Goal: Communication & Community: Answer question/provide support

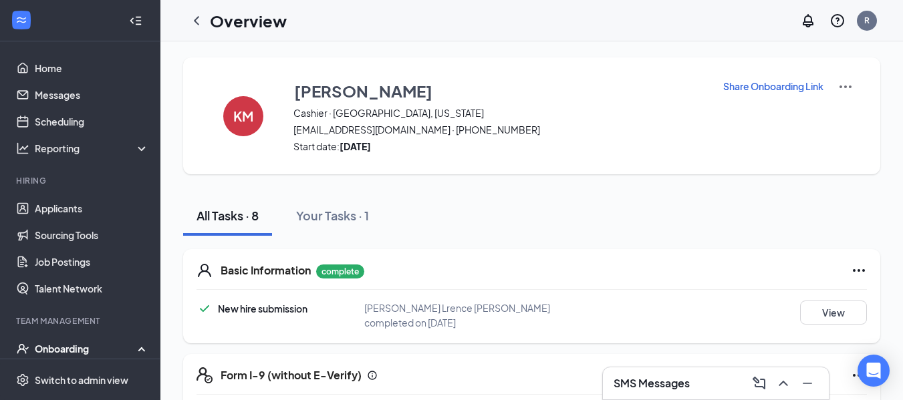
scroll to position [160, 0]
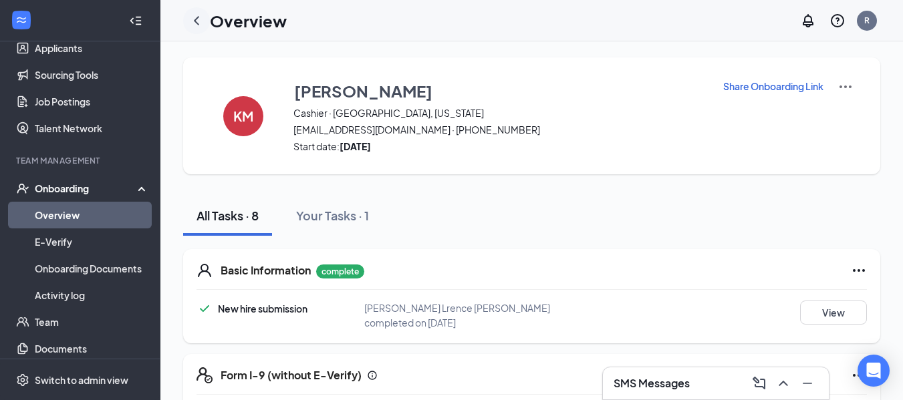
click at [194, 22] on icon "ChevronLeft" at bounding box center [196, 21] width 16 height 16
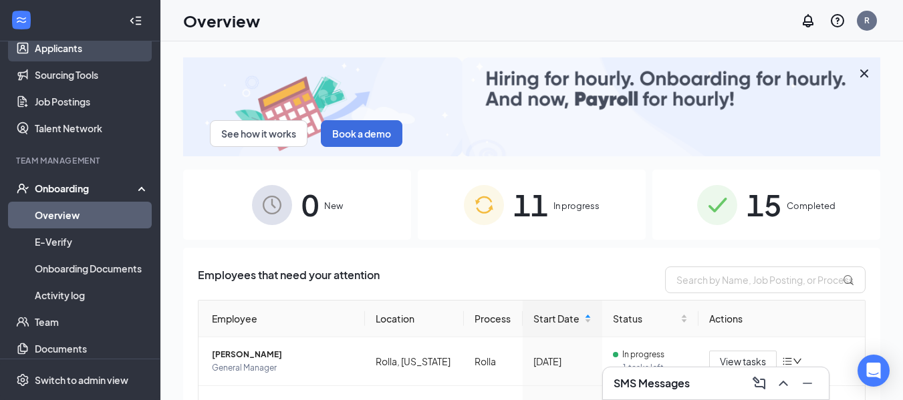
click at [86, 44] on link "Applicants" at bounding box center [92, 48] width 114 height 27
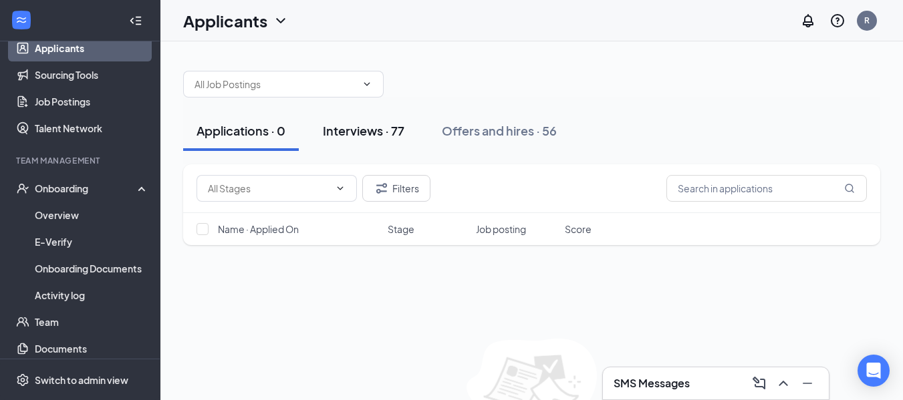
click at [388, 126] on div "Interviews · 77" at bounding box center [364, 130] width 82 height 17
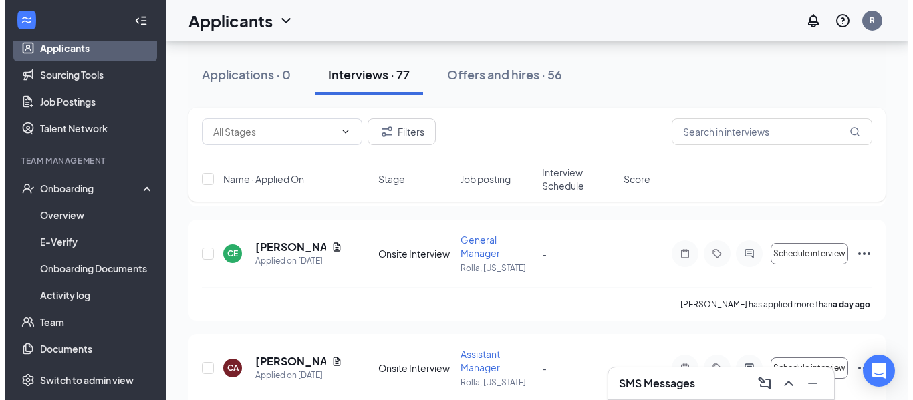
scroll to position [259, 0]
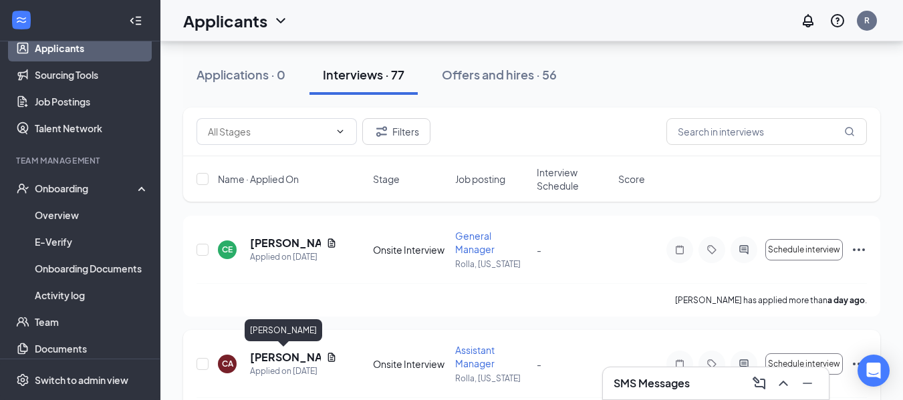
click at [289, 358] on h5 "[PERSON_NAME]" at bounding box center [285, 357] width 71 height 15
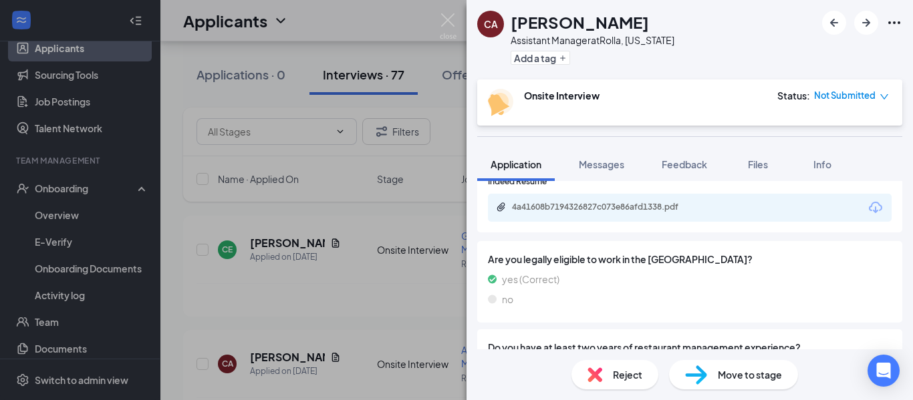
scroll to position [812, 0]
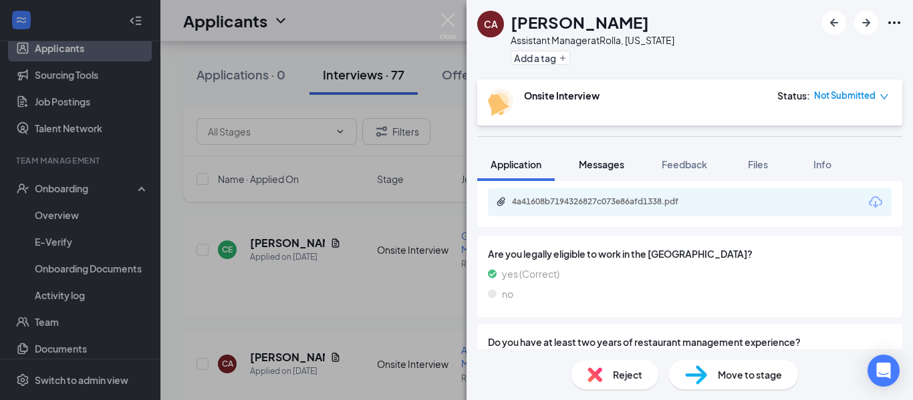
click at [596, 165] on span "Messages" at bounding box center [601, 164] width 45 height 12
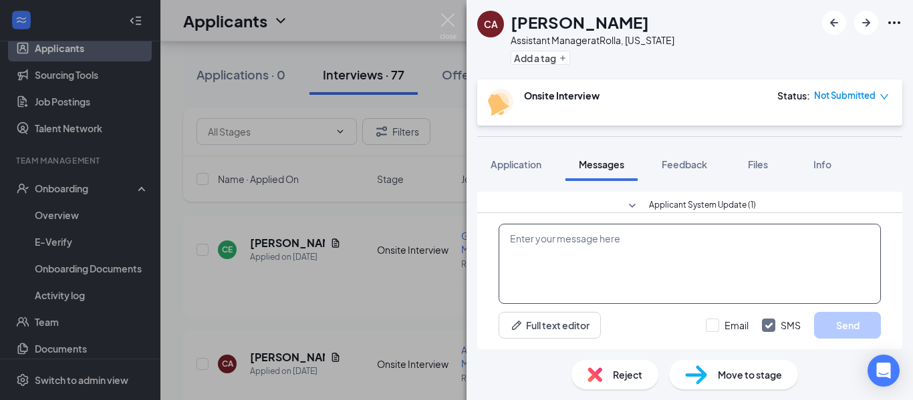
click at [582, 255] on textarea at bounding box center [689, 264] width 382 height 80
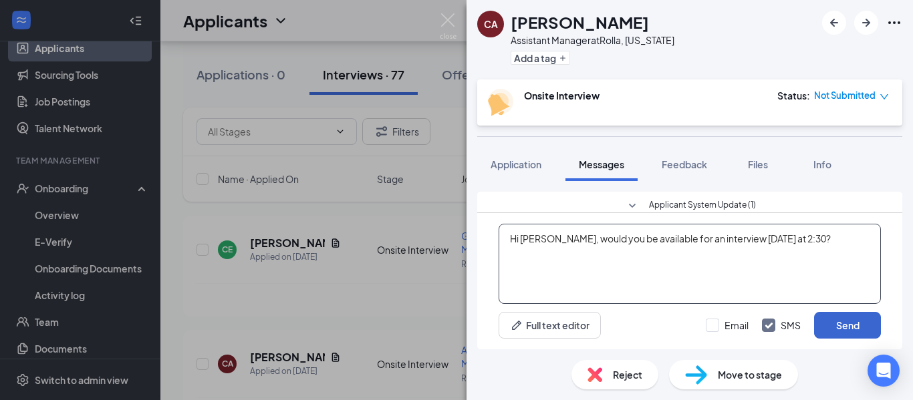
type textarea "Hi [PERSON_NAME], would you be available for an interview [DATE] at 2:30?"
click at [832, 325] on button "Send" at bounding box center [847, 325] width 67 height 27
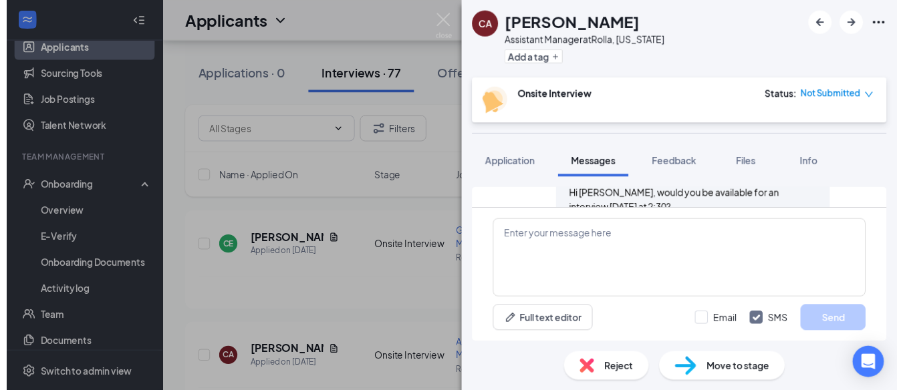
scroll to position [530, 0]
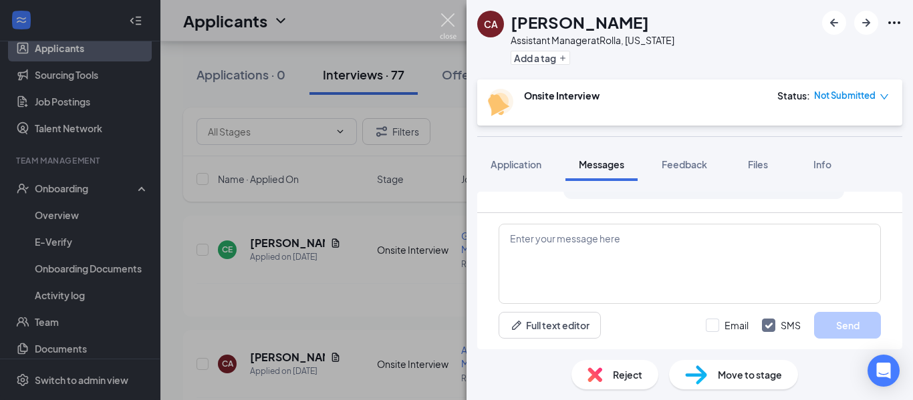
click at [452, 25] on img at bounding box center [448, 26] width 17 height 26
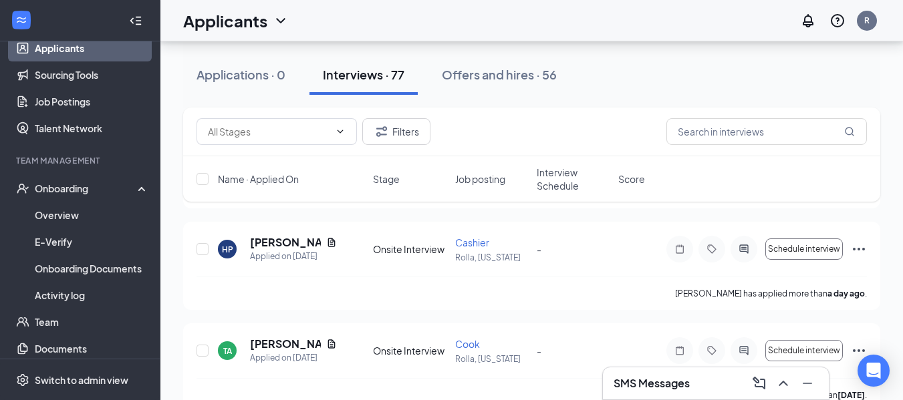
scroll to position [494, 0]
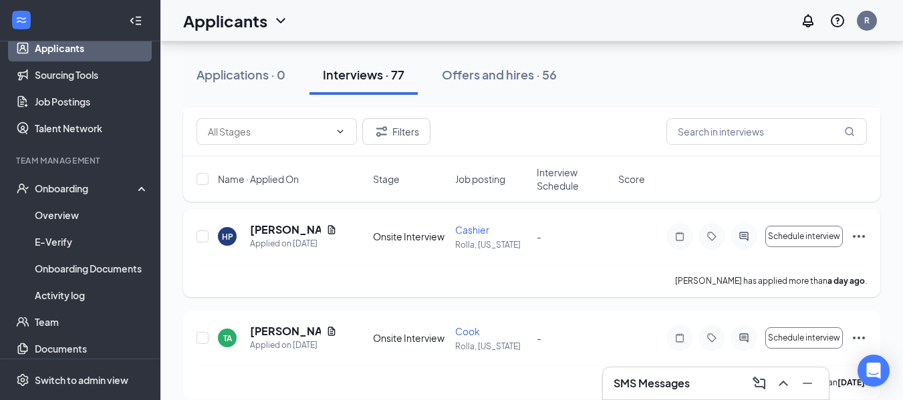
click at [479, 230] on span "Cashier" at bounding box center [472, 230] width 34 height 12
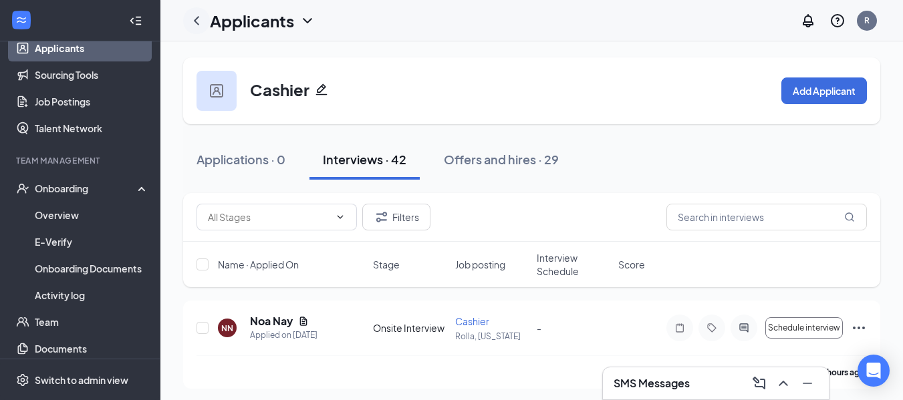
click at [198, 21] on icon "ChevronLeft" at bounding box center [196, 21] width 16 height 16
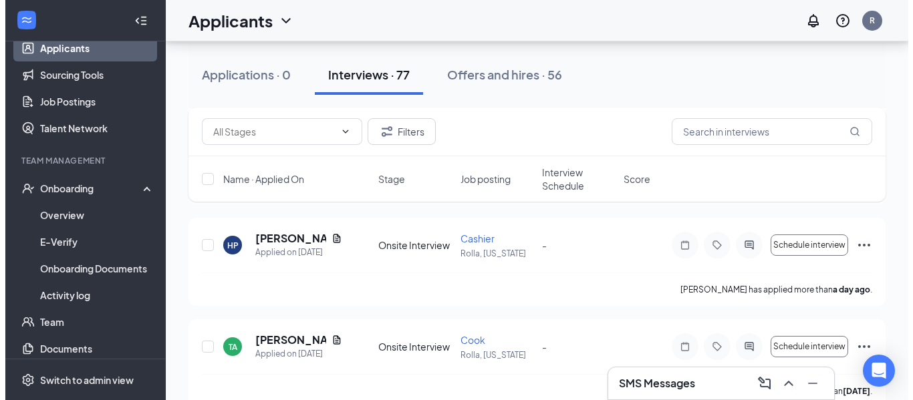
scroll to position [498, 0]
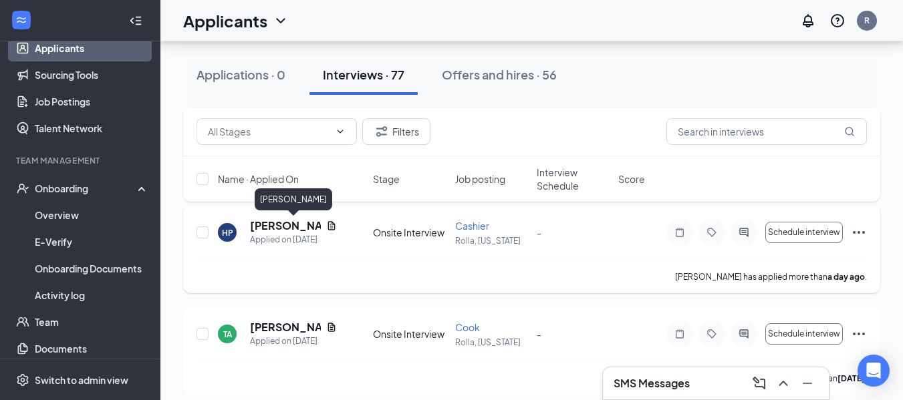
click at [291, 229] on h5 "[PERSON_NAME]" at bounding box center [285, 225] width 71 height 15
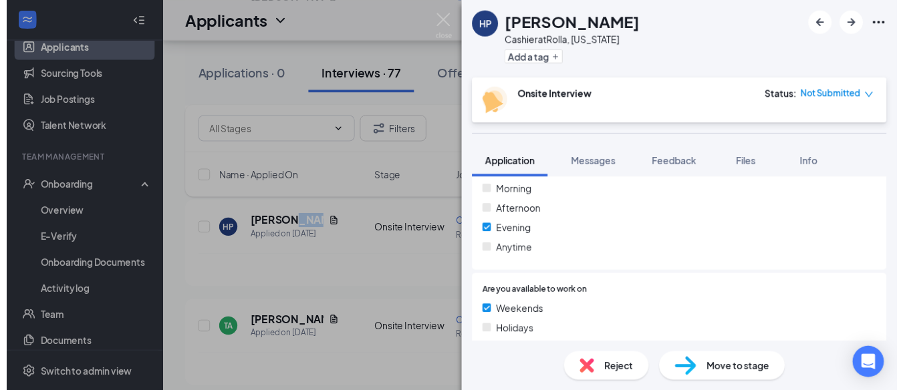
scroll to position [403, 0]
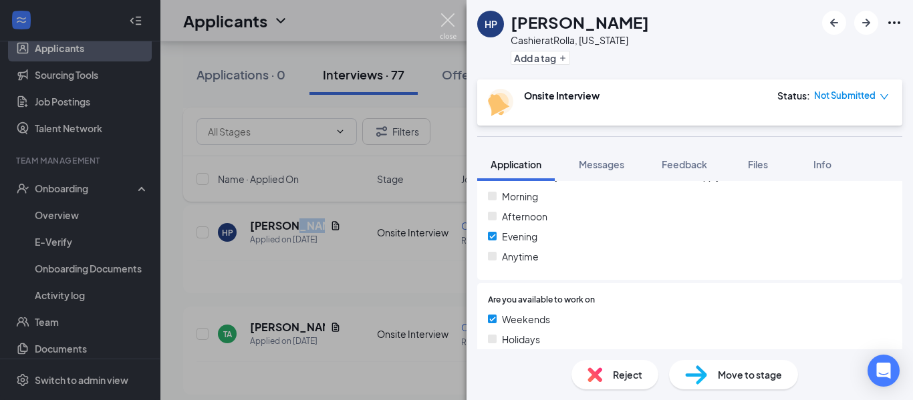
click at [446, 16] on img at bounding box center [448, 26] width 17 height 26
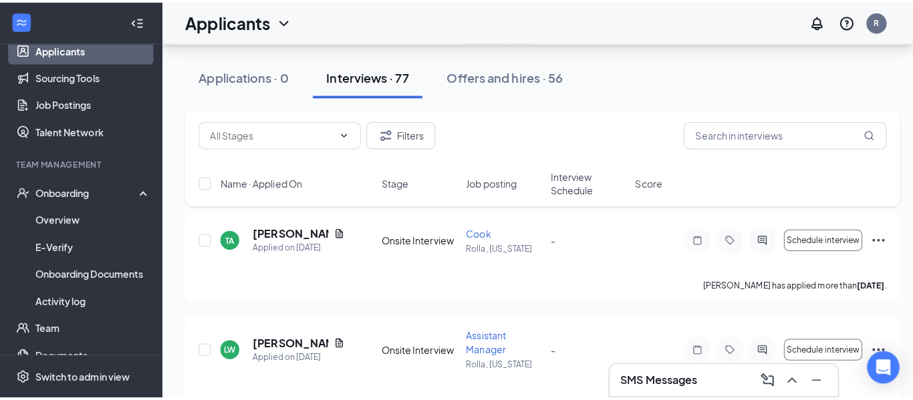
scroll to position [602, 0]
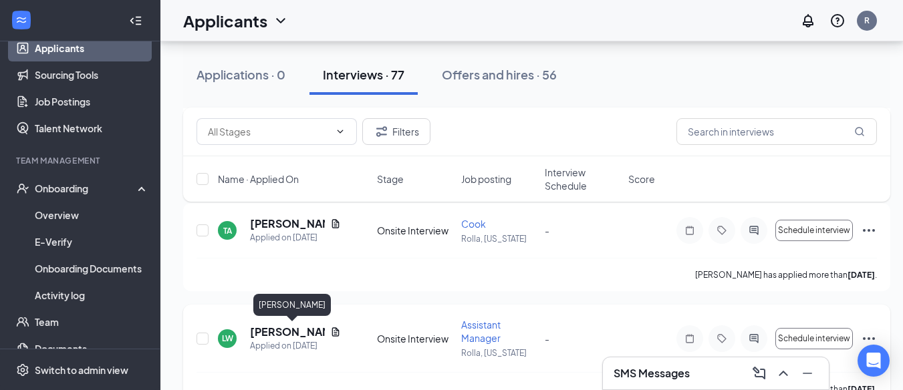
click at [285, 330] on h5 "[PERSON_NAME]" at bounding box center [287, 332] width 75 height 15
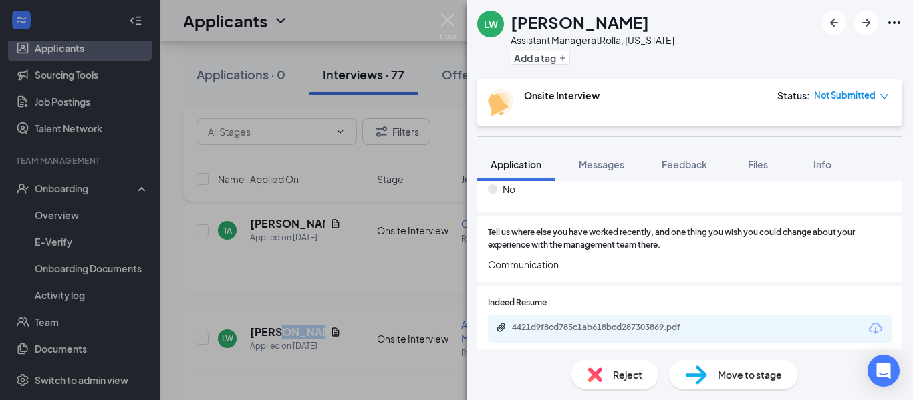
scroll to position [652, 0]
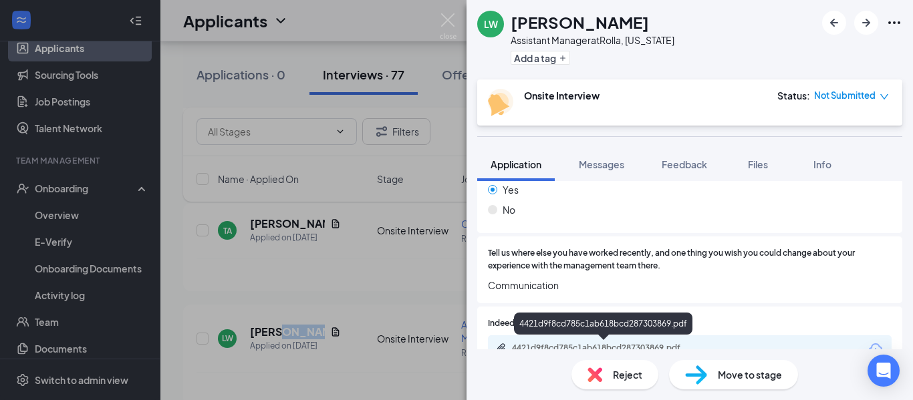
click at [563, 343] on div "4421d9f8cd785c1ab618bcd287303869.pdf" at bounding box center [605, 348] width 187 height 11
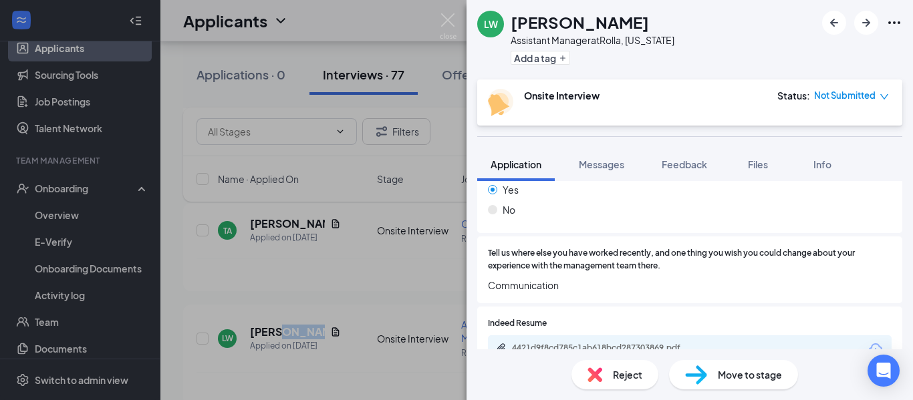
scroll to position [799, 0]
